Goal: Use online tool/utility: Use online tool/utility

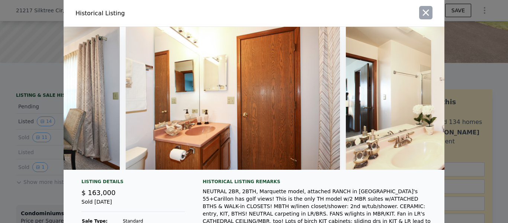
click at [425, 13] on icon "button" at bounding box center [426, 13] width 6 height 6
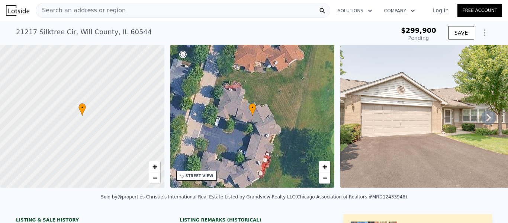
click at [67, 8] on span "Search an address or region" at bounding box center [81, 10] width 90 height 9
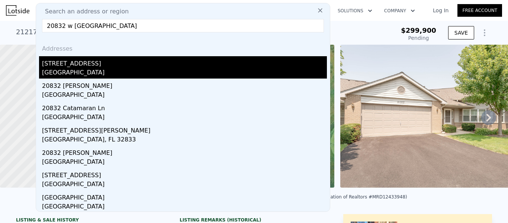
type input "20832 w [GEOGRAPHIC_DATA]"
click at [68, 65] on div "[STREET_ADDRESS]" at bounding box center [184, 62] width 285 height 12
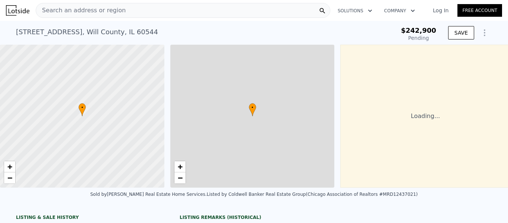
type input "1"
checkbox input "true"
type input "$ 300,000"
type input "$ 24,194"
